Goal: Task Accomplishment & Management: Complete application form

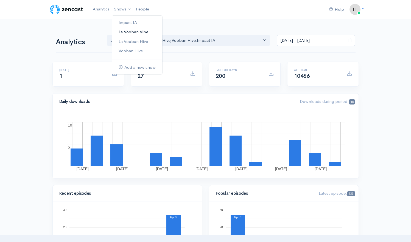
click at [123, 32] on link "La Vooban Vibe" at bounding box center [137, 32] width 50 height 10
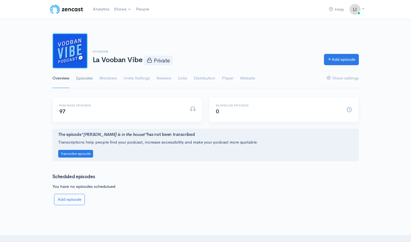
click at [83, 80] on link "Episodes" at bounding box center [84, 78] width 17 height 20
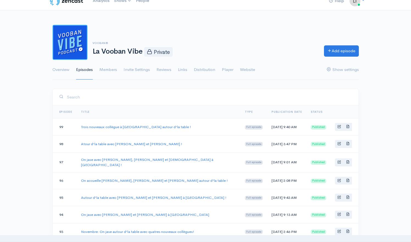
scroll to position [9, 0]
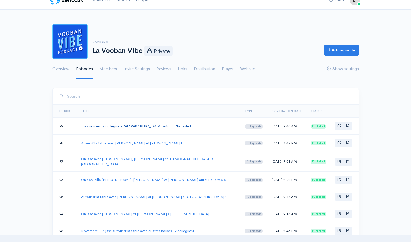
click at [142, 127] on link "Trois nouveaux collègue à Montréal autour d'la table !" at bounding box center [136, 126] width 110 height 5
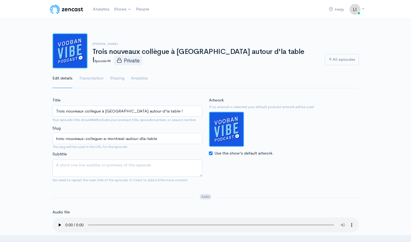
scroll to position [9, 0]
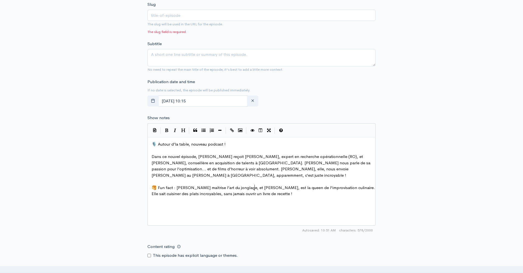
click at [264, 188] on pre "🥞 Fun fact : [PERSON_NAME] maîtrise l’art du jonglage, et [PERSON_NAME], est la…" at bounding box center [264, 190] width 226 height 12
type textarea "🎙️ Autour d’la table, nouveau podcast ! Dans ce nouvel épisode, [PERSON_NAME] r…"
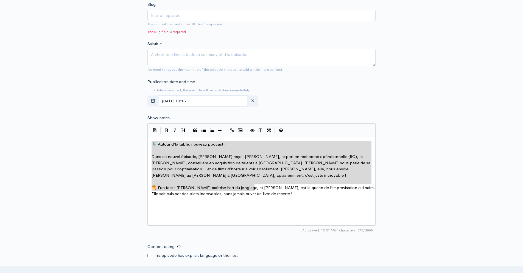
drag, startPoint x: 266, startPoint y: 187, endPoint x: 137, endPoint y: 131, distance: 141.3
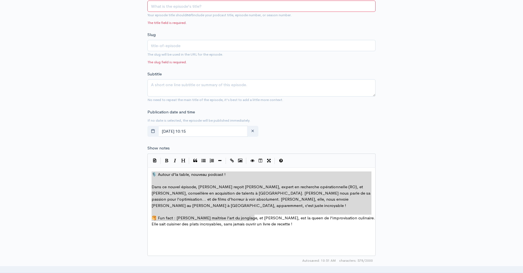
scroll to position [137, 0]
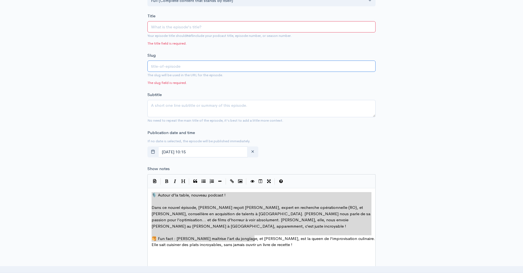
click at [174, 70] on input "text" at bounding box center [262, 65] width 228 height 11
click at [170, 28] on input "Title" at bounding box center [262, 26] width 228 height 11
type input "C"
type input "c"
type input "Ca"
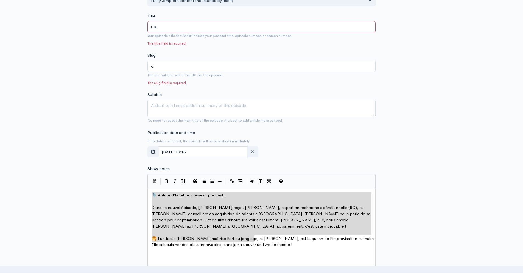
type input "ca"
type input "Cat"
type input "cat"
type input "Cathe"
type input "cathe"
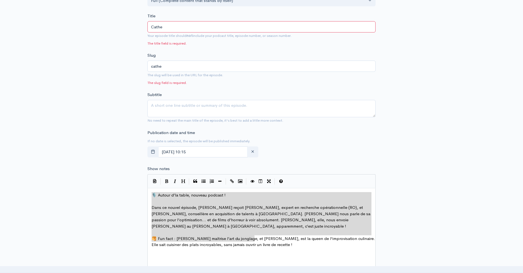
type input "Cath"
type input "cath"
type input "Cat"
type input "cat"
type input "Ca"
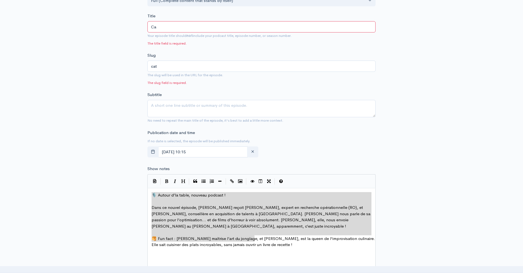
type input "ca"
type input "C"
type input "c"
type input "J"
type input "j"
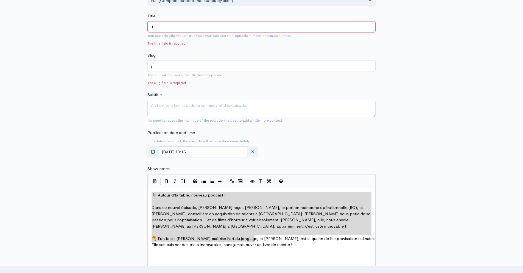
type input "Je"
type input "je"
type input "[PERSON_NAME]"
type input "jen"
type input "Jenn"
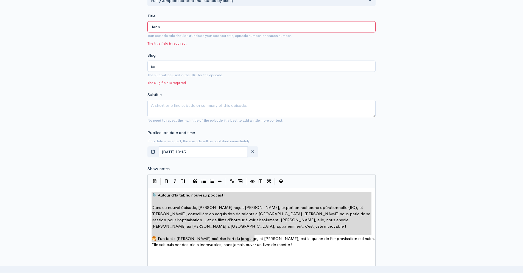
type input "jenn"
type input "[PERSON_NAME]"
type input "Jennyf"
type input "jennyf"
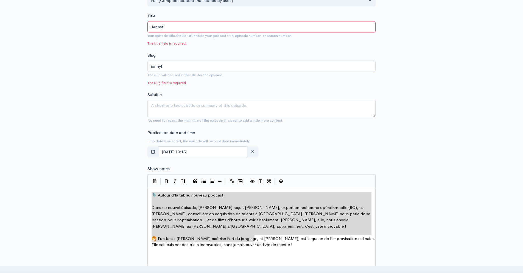
type input "Jennyfe"
type input "jennyfe"
type input "Jennyfer"
type input "jennyfer"
type input "Jennyfer e"
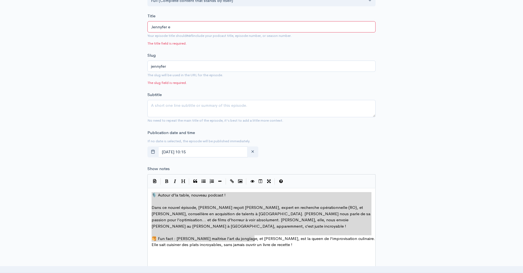
type input "jennyfer-e"
type input "[PERSON_NAME] et"
type input "[PERSON_NAME]-et"
type input "[PERSON_NAME] et P"
type input "[PERSON_NAME]-et-p"
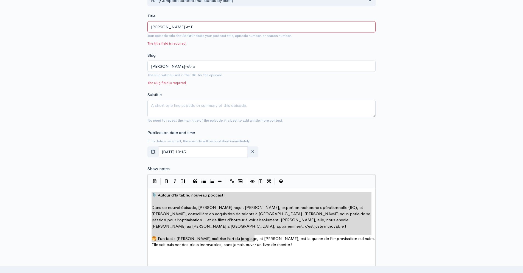
type input "[PERSON_NAME] et Ph"
type input "jennyfer-et-ph"
type input "[PERSON_NAME] et Phi"
type input "[PERSON_NAME]-et-phi"
type input "[PERSON_NAME] et [PERSON_NAME]"
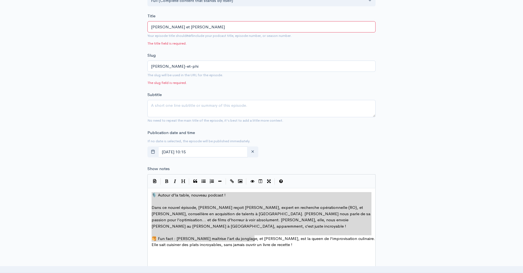
type input "jennyfer-et-phil"
type input "[PERSON_NAME] et [PERSON_NAME]"
type input "[PERSON_NAME]-et-phill"
type input "[PERSON_NAME] et [PERSON_NAME]"
type input "[PERSON_NAME]-et-[PERSON_NAME]"
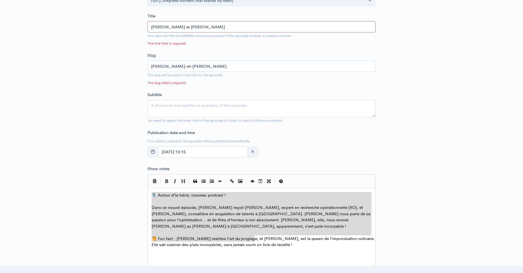
type input "[PERSON_NAME] et [PERSON_NAME]"
type input "[PERSON_NAME]-et-[PERSON_NAME]"
type input "[PERSON_NAME] et [PERSON_NAME]"
type input "[PERSON_NAME]-et-[PERSON_NAME]"
type input "[PERSON_NAME] et [PERSON_NAME]"
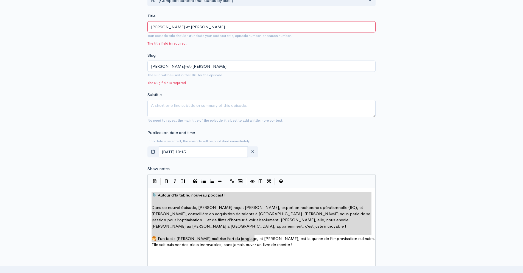
type input "[PERSON_NAME]-et-[PERSON_NAME]"
type input "[PERSON_NAME] et [PERSON_NAME]"
type input "[PERSON_NAME]-et-[PERSON_NAME]"
type input "[PERSON_NAME] et [PERSON_NAME]"
type input "[PERSON_NAME]-et-phill"
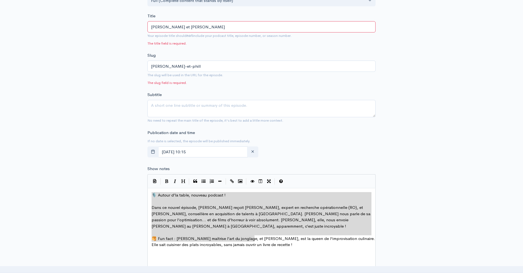
type input "[PERSON_NAME] et [PERSON_NAME]"
type input "jennyfer-et-phil"
type input "[PERSON_NAME] et [PERSON_NAME]"
type input "[PERSON_NAME]-et-phili"
type input "[PERSON_NAME] et [PERSON_NAME]"
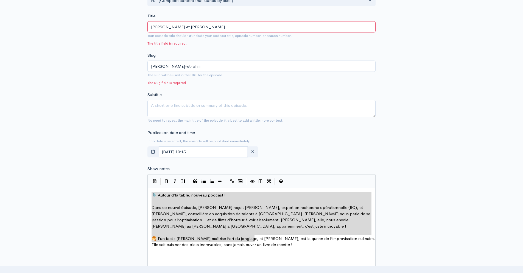
type input "[PERSON_NAME]-et-[PERSON_NAME]"
type input "[PERSON_NAME] et [PERSON_NAME]"
type input "[PERSON_NAME]-et-[PERSON_NAME]"
type input "[PERSON_NAME] et [PERSON_NAME]"
type input "[PERSON_NAME]-et-[PERSON_NAME]"
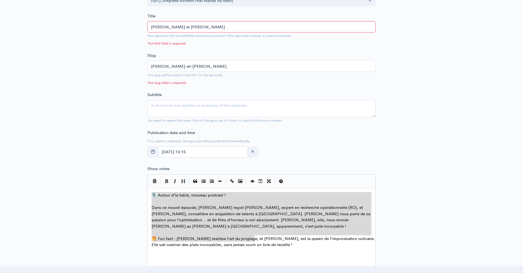
type input "[PERSON_NAME] et [PERSON_NAME] à"
type input "[PERSON_NAME]-et-[PERSON_NAME]"
type input "[PERSON_NAME] et [PERSON_NAME] à M"
type input "[PERSON_NAME]-et-[PERSON_NAME]"
type input "[PERSON_NAME] et [PERSON_NAME] à Mo"
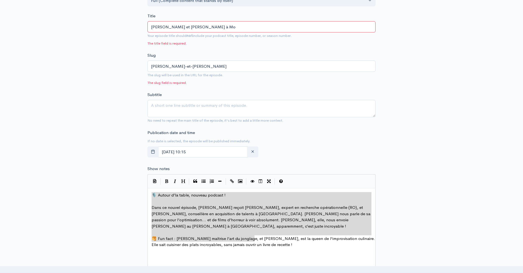
type input "[PERSON_NAME]-et-[PERSON_NAME]"
type input "[PERSON_NAME] et [PERSON_NAME] à Mon"
type input "[PERSON_NAME]-et-[PERSON_NAME]"
type input "[PERSON_NAME] et [PERSON_NAME] à Mont"
type input "[PERSON_NAME]-et-[PERSON_NAME]"
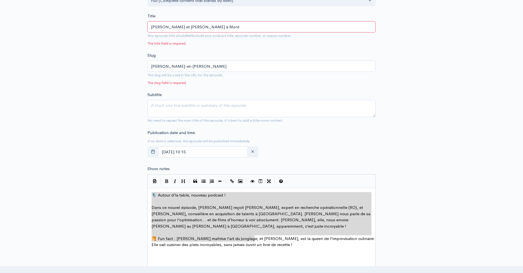
type input "[PERSON_NAME] et [PERSON_NAME] à Montr"
type input "[PERSON_NAME]-et-[PERSON_NAME]"
type input "[PERSON_NAME] et [PERSON_NAME] à Montré"
type input "[PERSON_NAME]-et-[PERSON_NAME]"
type input "[PERSON_NAME] et [PERSON_NAME] à Montréa"
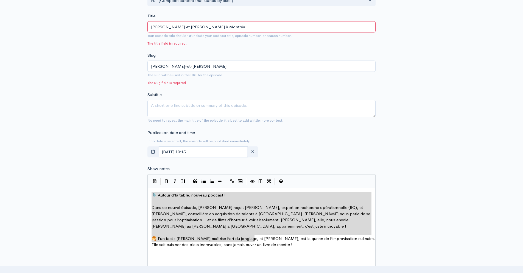
type input "[PERSON_NAME]-et-[PERSON_NAME]"
type input "[PERSON_NAME] et [PERSON_NAME] à [GEOGRAPHIC_DATA]"
type input "[PERSON_NAME]-et-[PERSON_NAME]-a-[GEOGRAPHIC_DATA]"
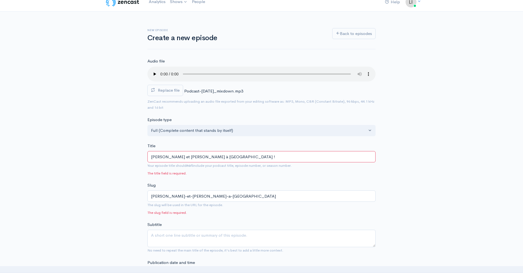
scroll to position [0, 0]
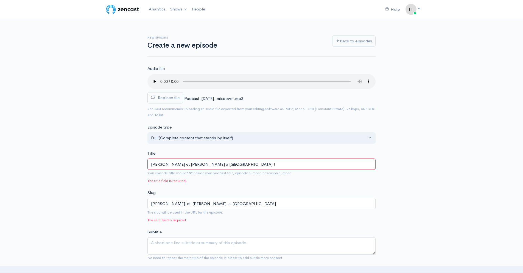
type input "[PERSON_NAME] et [PERSON_NAME] à [GEOGRAPHIC_DATA] !"
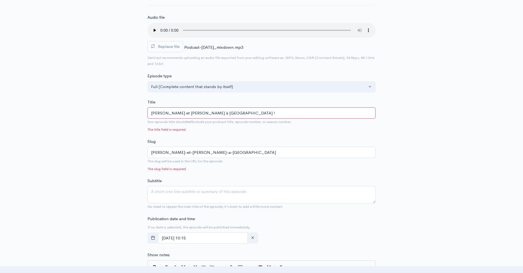
scroll to position [354, 0]
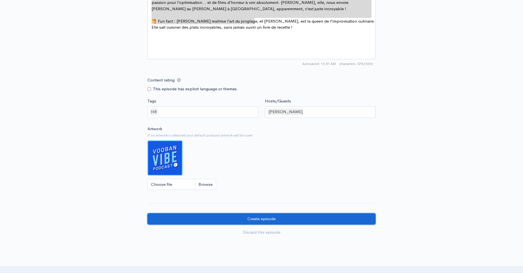
click at [214, 217] on input "Create episode" at bounding box center [262, 218] width 228 height 11
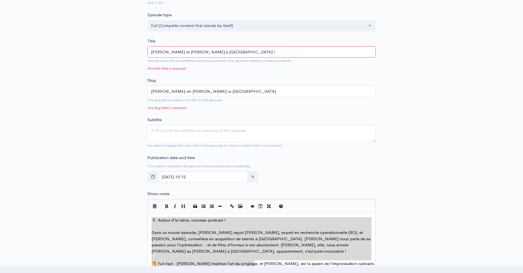
scroll to position [0, 0]
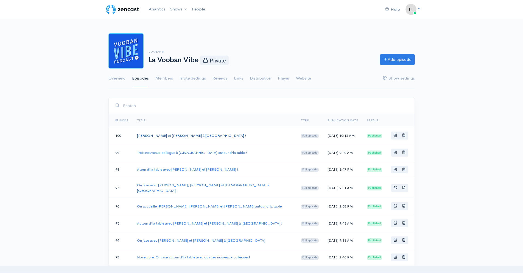
click at [168, 136] on link "[PERSON_NAME] et [PERSON_NAME] à [GEOGRAPHIC_DATA] !" at bounding box center [191, 135] width 109 height 5
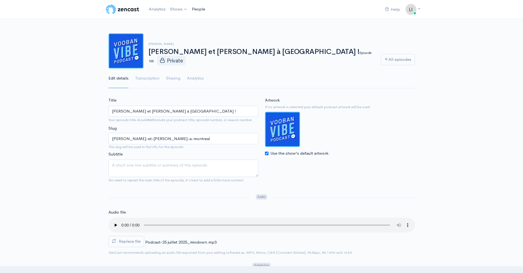
click at [195, 8] on link "People" at bounding box center [199, 9] width 18 height 12
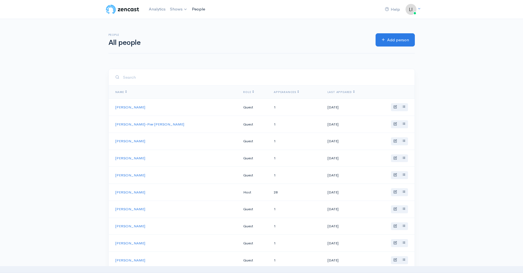
click at [201, 13] on link "People" at bounding box center [199, 9] width 18 height 12
click at [202, 9] on link "People" at bounding box center [199, 9] width 18 height 12
click at [149, 79] on input "search" at bounding box center [266, 77] width 286 height 11
type input "s"
click at [157, 78] on input "search" at bounding box center [266, 77] width 286 height 11
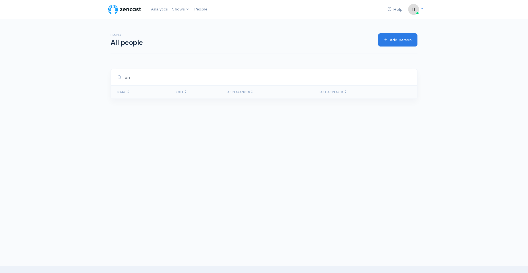
type input "a"
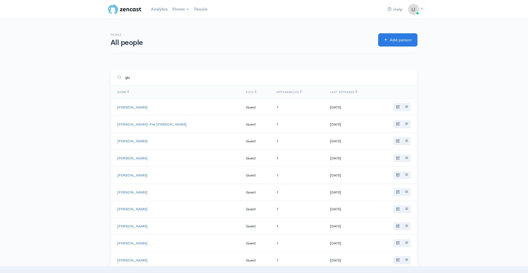
type input "g"
click at [123, 10] on img at bounding box center [122, 9] width 35 height 11
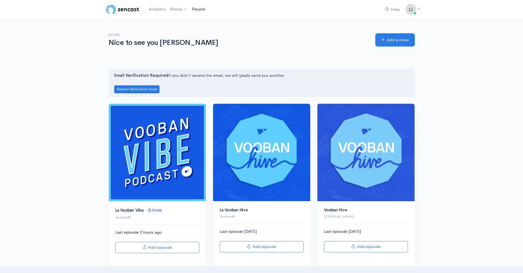
click at [195, 10] on link "People" at bounding box center [199, 9] width 18 height 12
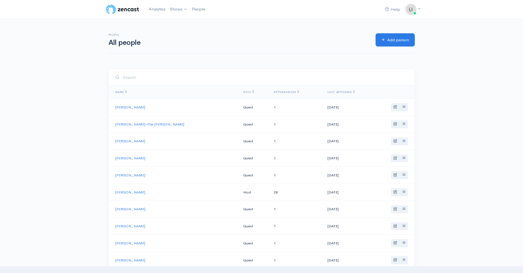
click at [133, 36] on h6 "People" at bounding box center [239, 34] width 261 height 3
click at [195, 23] on link "La Vooban Vibe" at bounding box center [193, 23] width 50 height 10
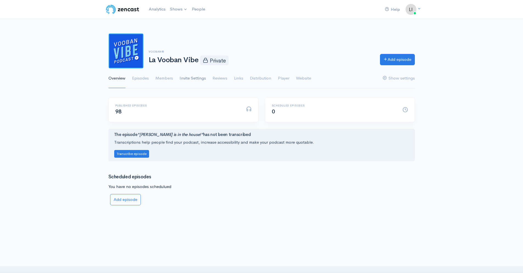
click at [199, 81] on link "Invite Settings" at bounding box center [193, 78] width 26 height 20
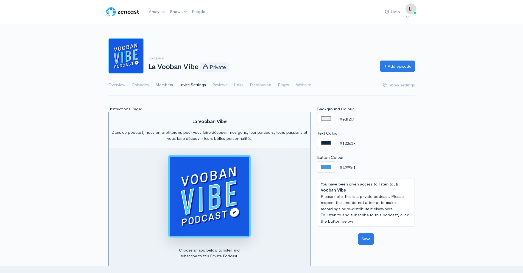
click at [164, 84] on link "Members" at bounding box center [165, 85] width 18 height 20
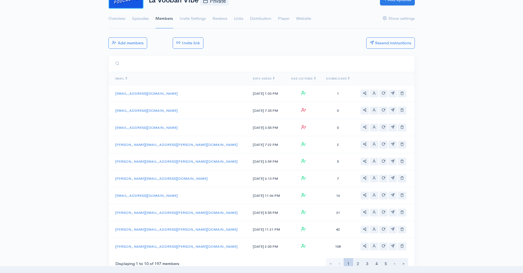
scroll to position [137, 0]
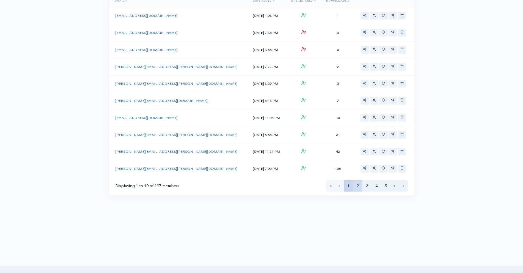
click at [357, 186] on link "2" at bounding box center [357, 185] width 9 height 11
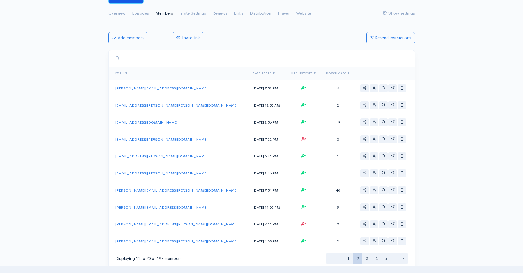
scroll to position [79, 0]
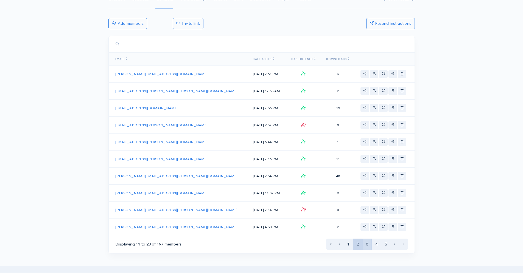
click at [364, 243] on link "3" at bounding box center [367, 243] width 9 height 11
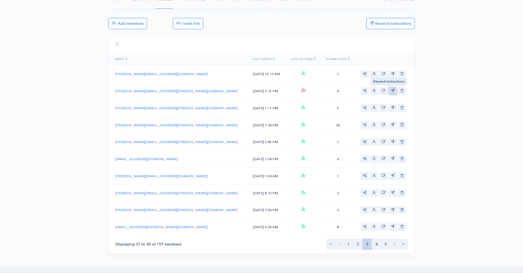
click at [391, 90] on span "actions" at bounding box center [393, 90] width 4 height 4
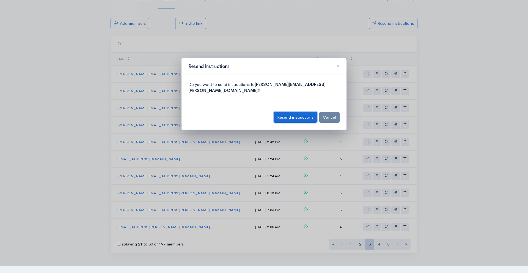
click at [292, 114] on button "Resend instructions" at bounding box center [294, 117] width 43 height 11
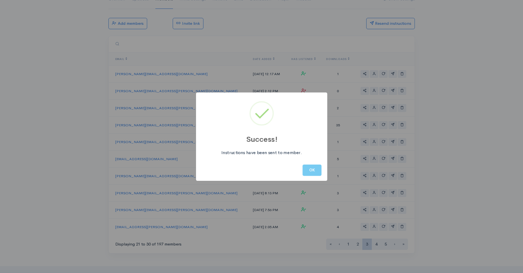
click at [308, 167] on button "OK" at bounding box center [312, 169] width 19 height 11
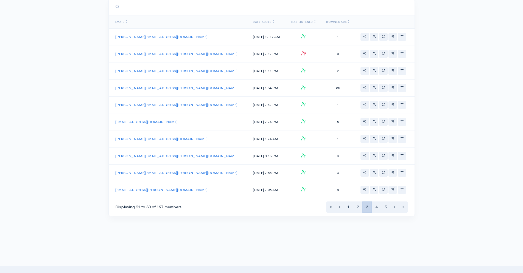
scroll to position [137, 0]
